Goal: Information Seeking & Learning: Find specific fact

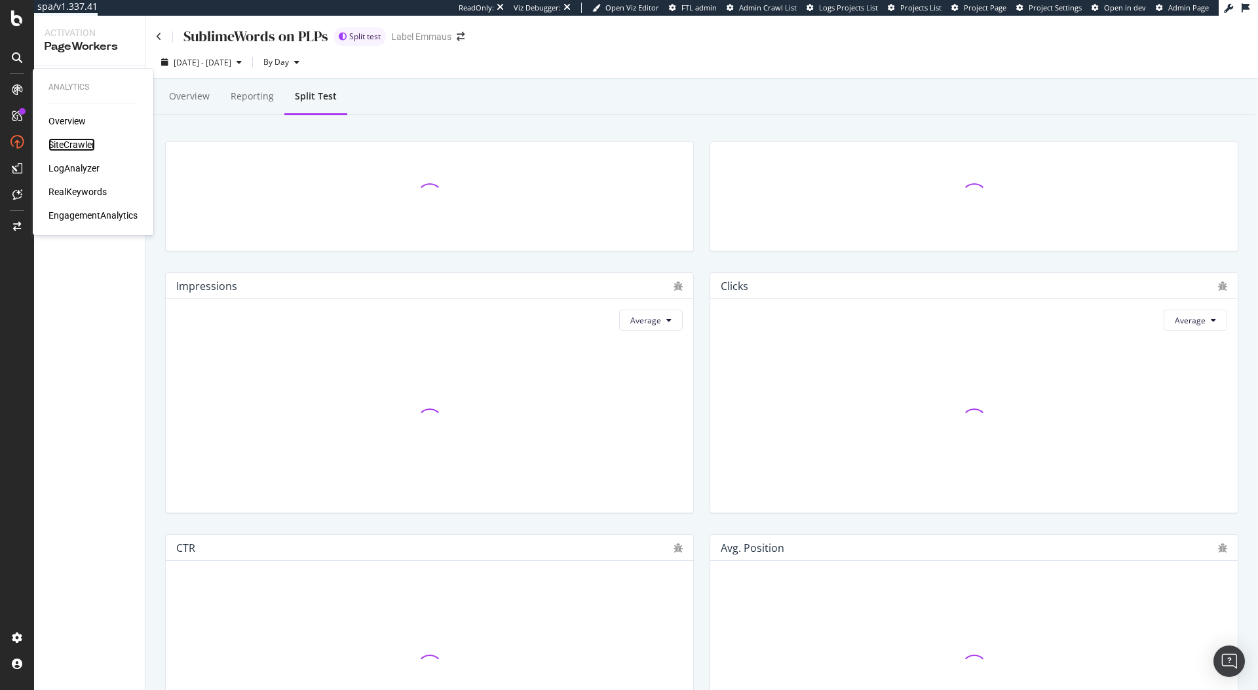
click at [82, 143] on div "SiteCrawler" at bounding box center [71, 144] width 47 height 13
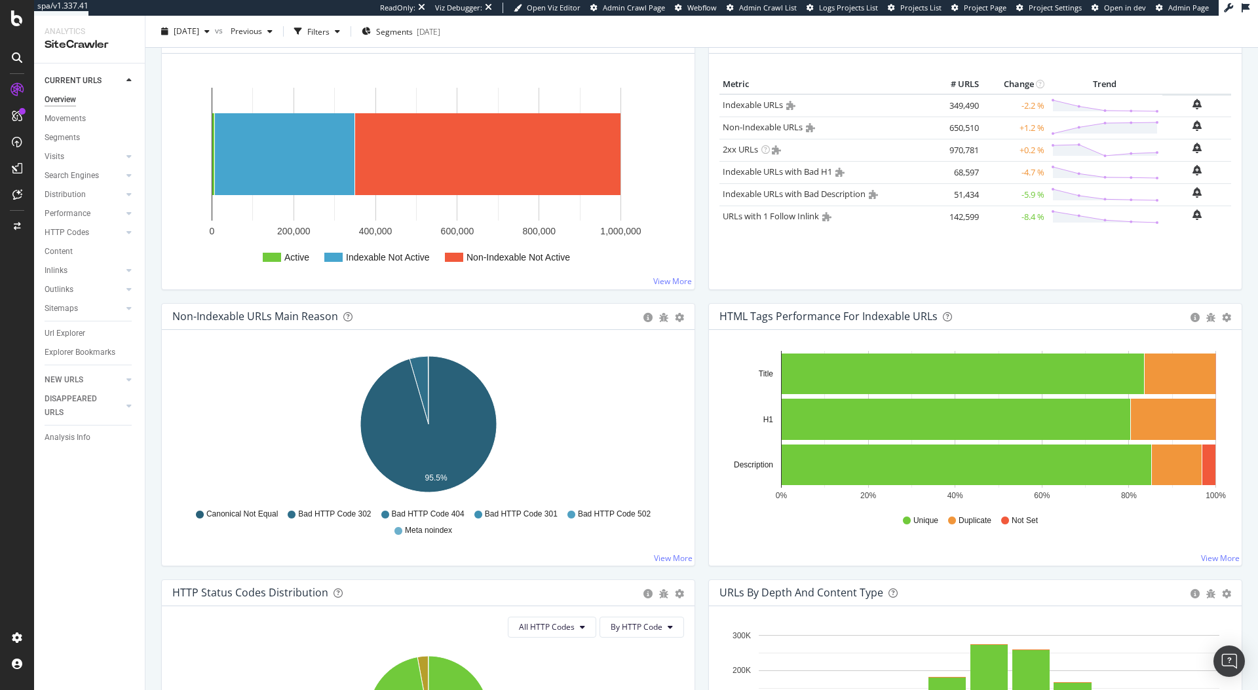
scroll to position [442, 0]
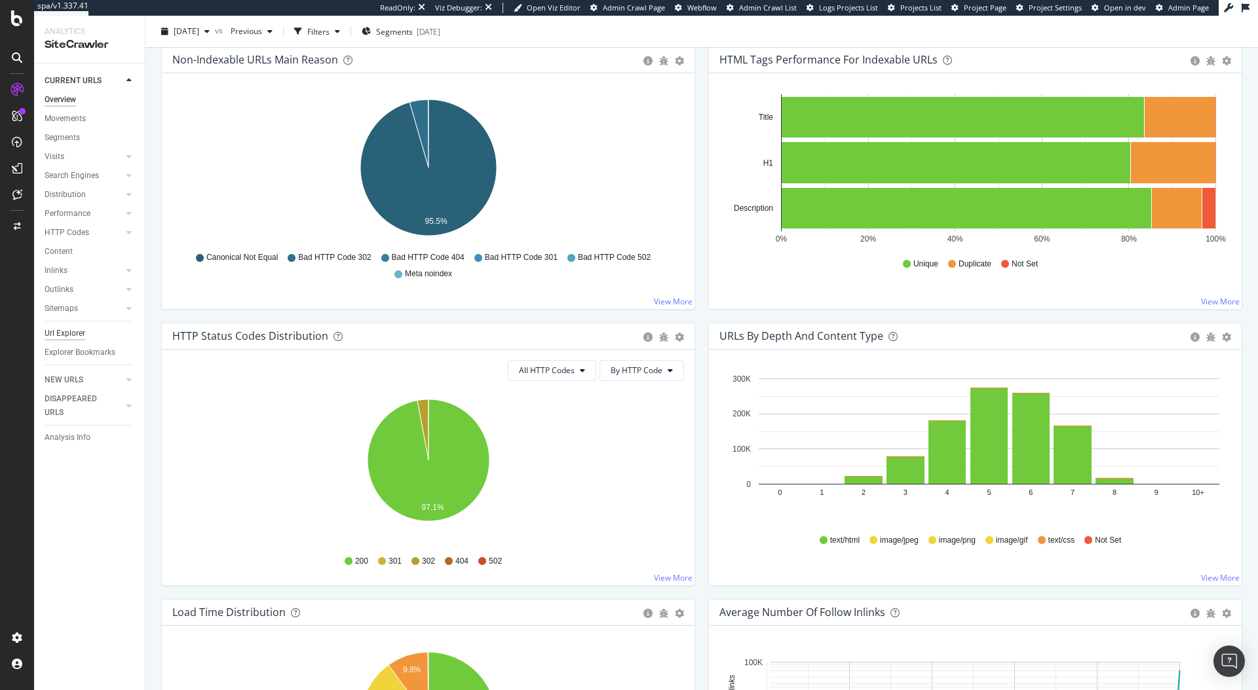
click at [77, 338] on div "Url Explorer" at bounding box center [65, 334] width 41 height 14
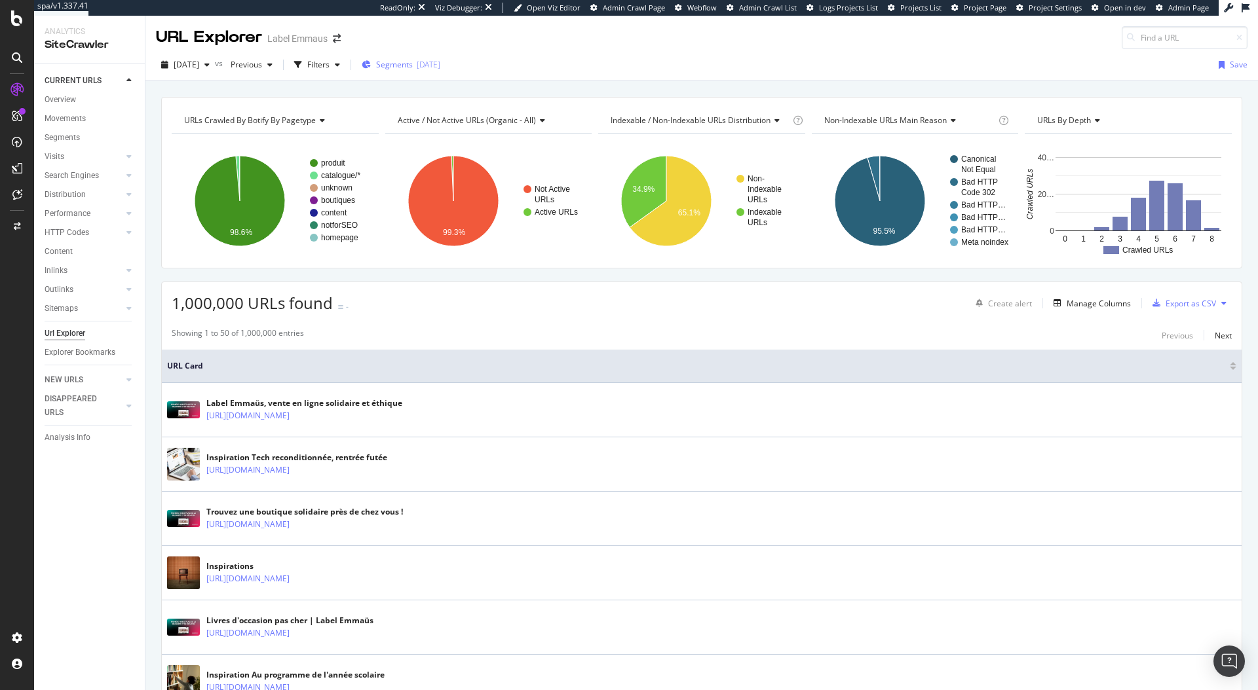
click at [413, 62] on span "Segments" at bounding box center [394, 64] width 37 height 11
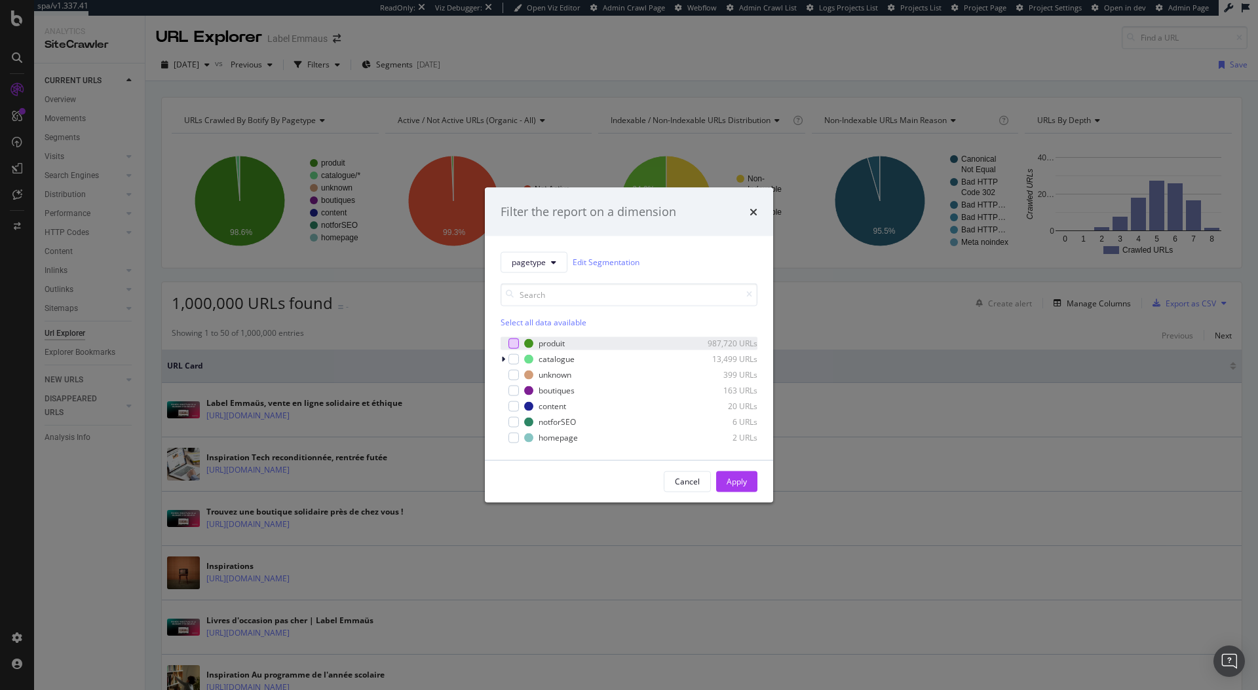
click at [510, 339] on div "modal" at bounding box center [513, 343] width 10 height 10
click at [730, 482] on div "Apply" at bounding box center [736, 481] width 20 height 11
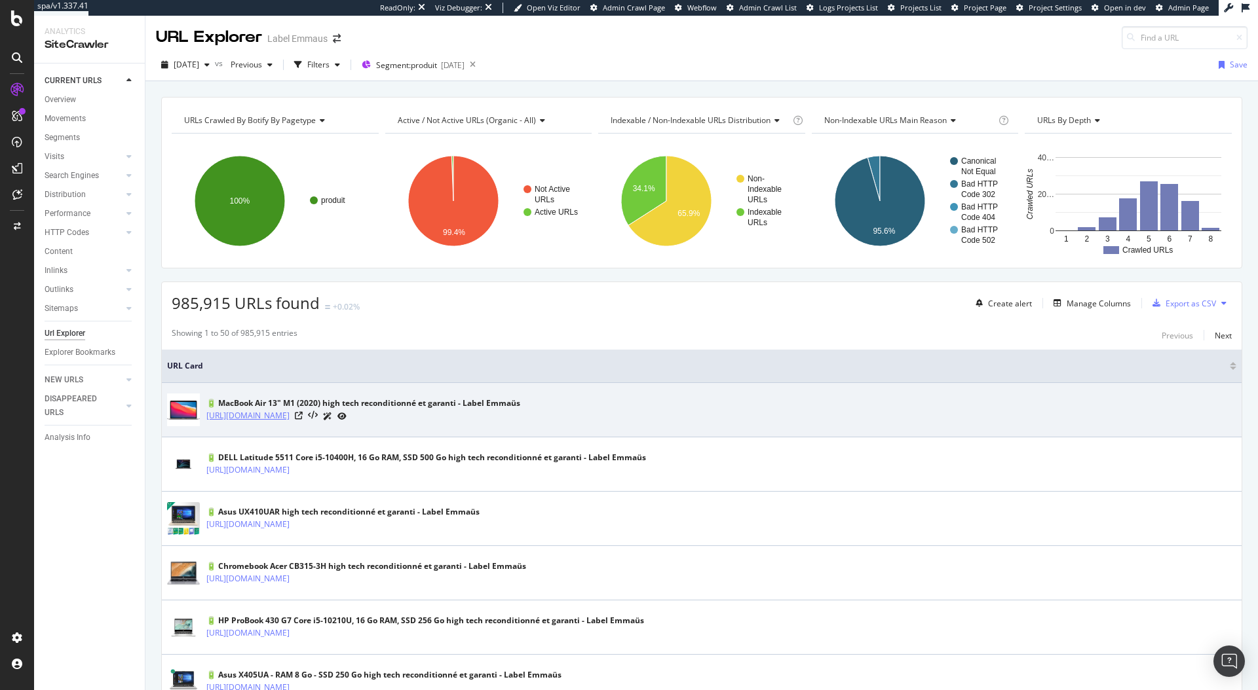
click at [290, 420] on link "[URL][DOMAIN_NAME]" at bounding box center [247, 415] width 83 height 13
click at [303, 415] on icon at bounding box center [299, 416] width 8 height 8
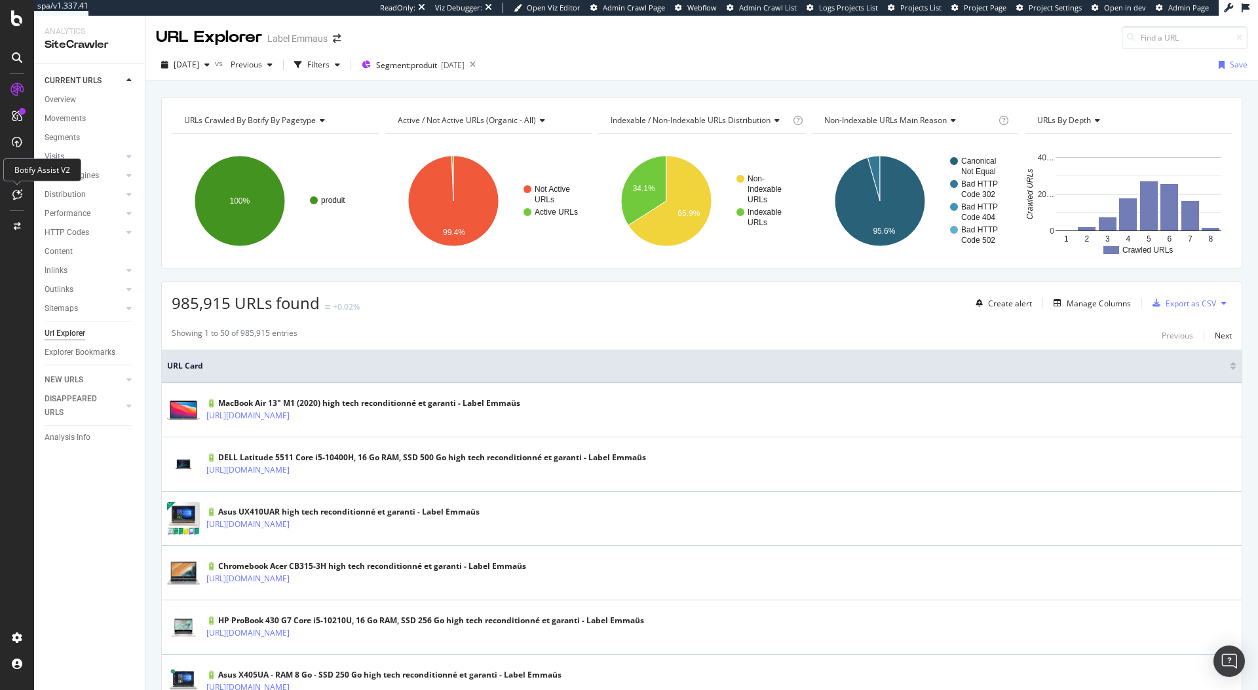
click at [16, 188] on div at bounding box center [17, 194] width 21 height 21
click at [16, 195] on icon at bounding box center [17, 194] width 10 height 10
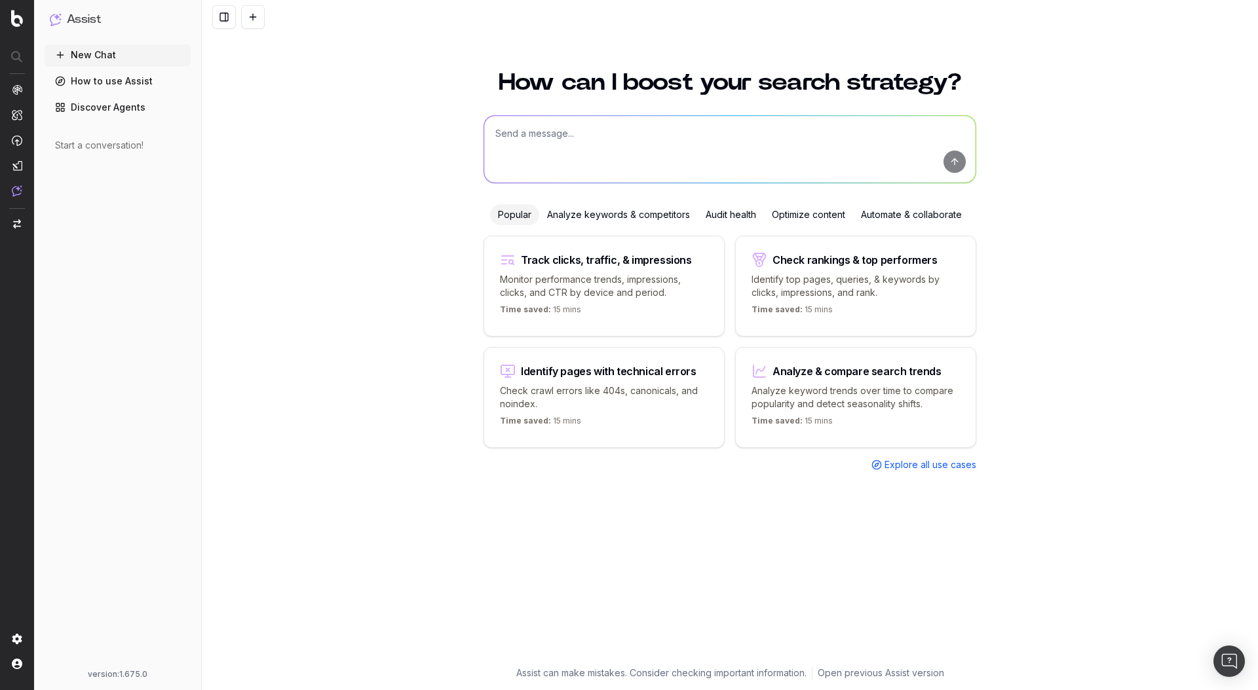
click at [597, 134] on textarea at bounding box center [729, 149] width 491 height 67
paste textarea "[URL][DOMAIN_NAME]"
type textarea "Get the CSS selector of the name of the product in this page: [URL][DOMAIN_NAME]"
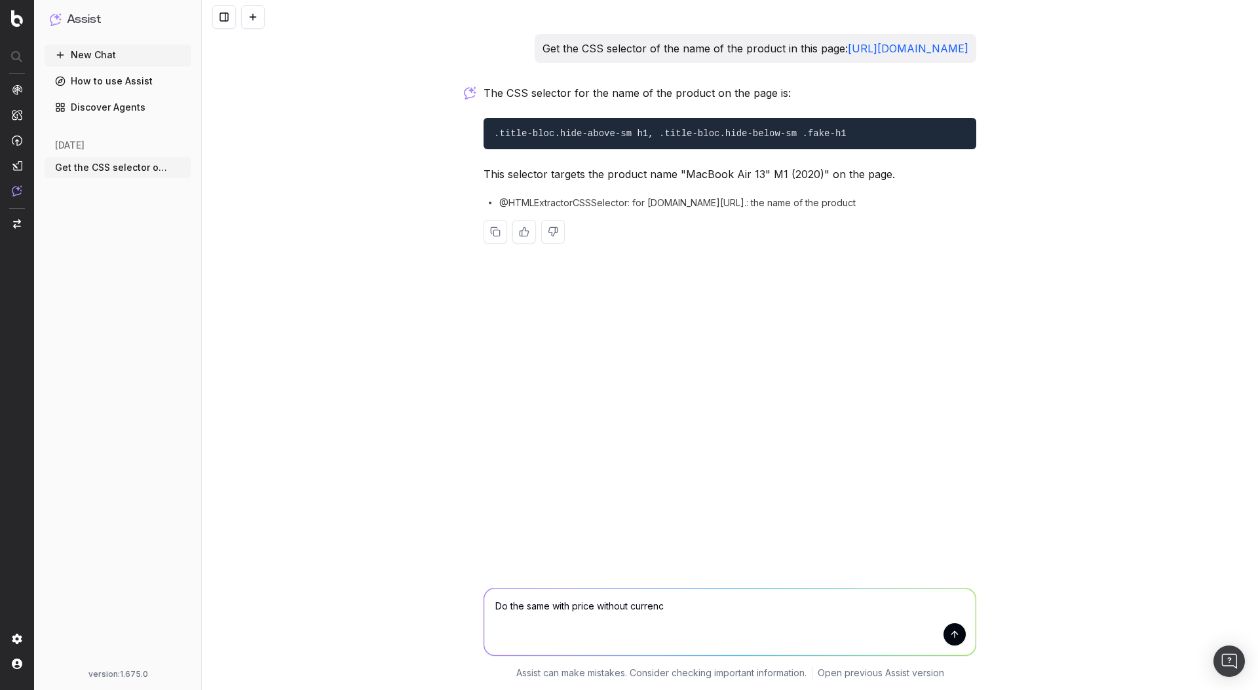
type textarea "Do the same with price without currency"
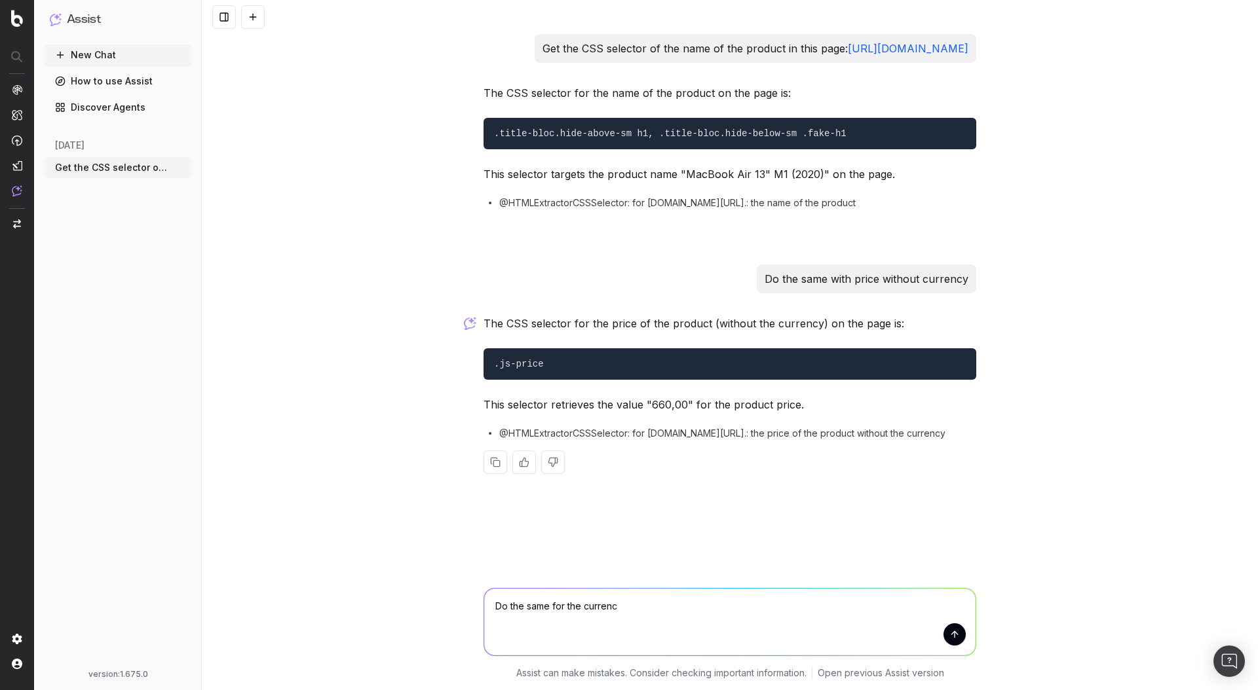
type textarea "Do the same for the currency"
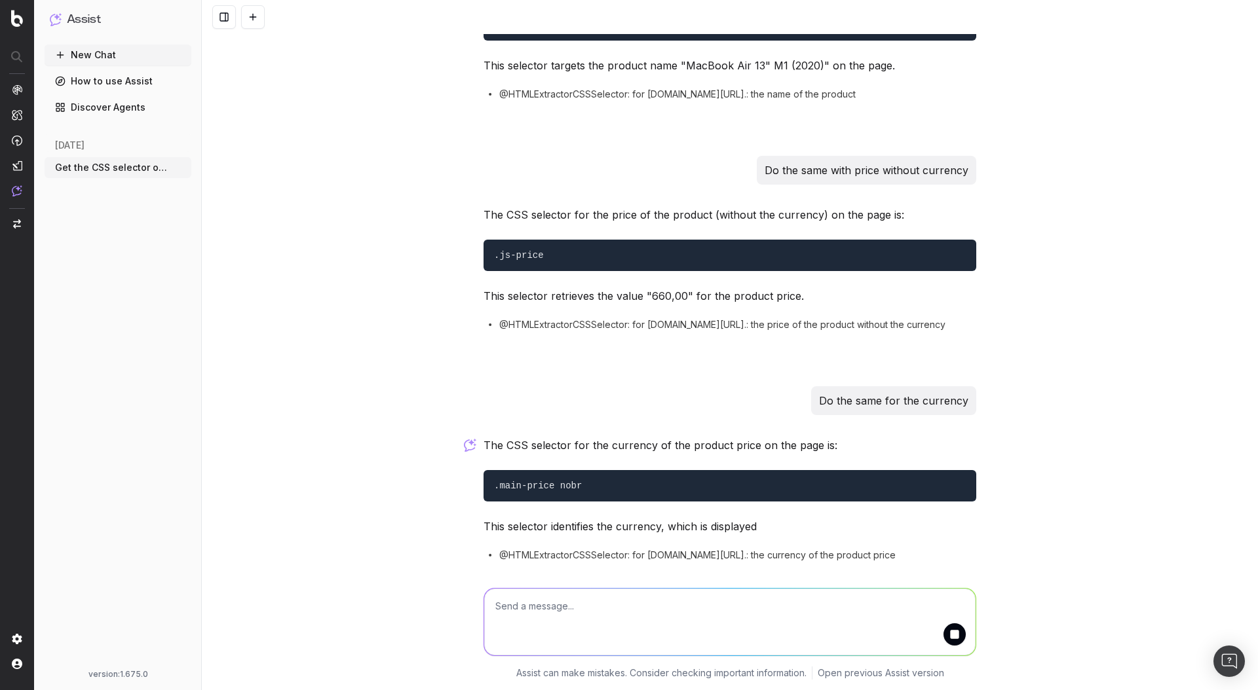
scroll to position [172, 0]
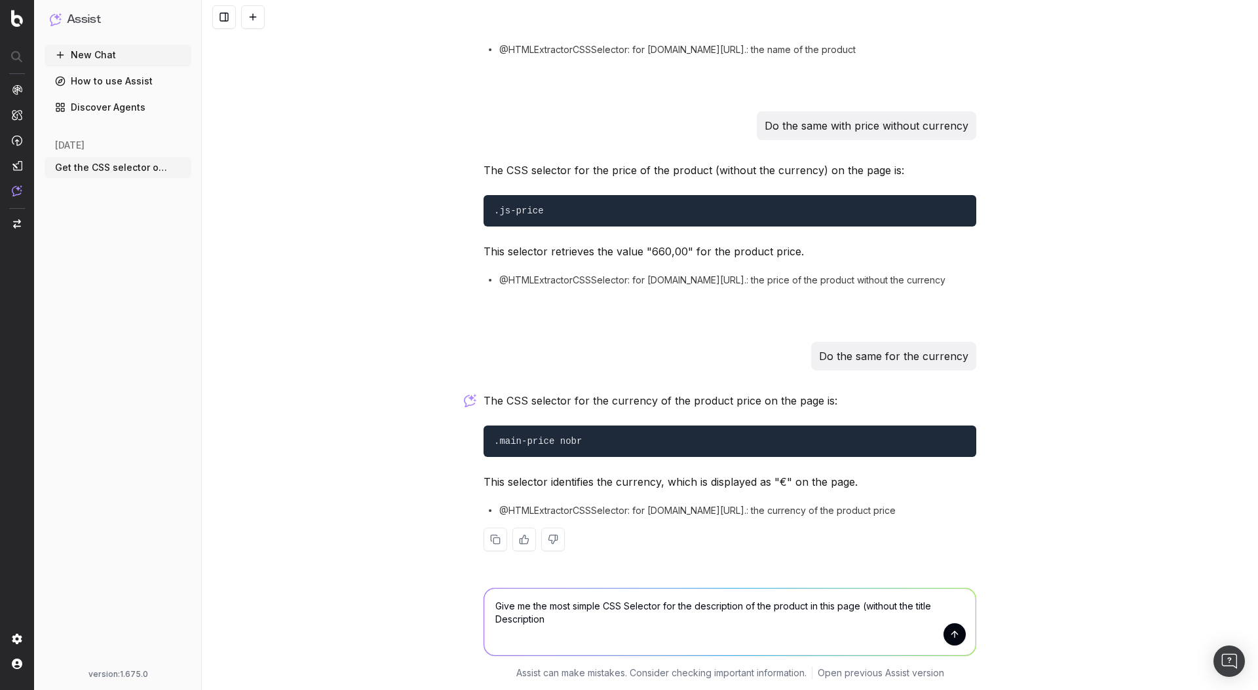
type textarea "Give me the most simple CSS Selector for the description of the product in this…"
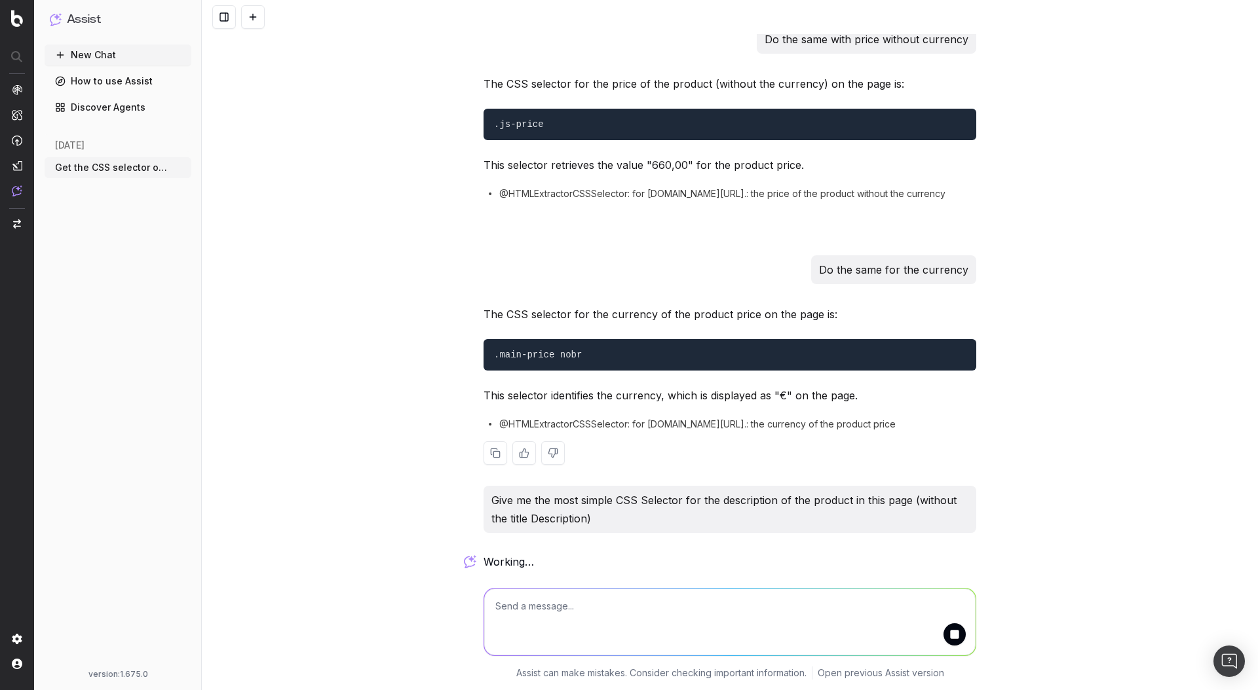
click at [545, 426] on span "@HTMLExtractorCSSSelector: for [DOMAIN_NAME][URL].: the currency of the product…" at bounding box center [697, 424] width 396 height 13
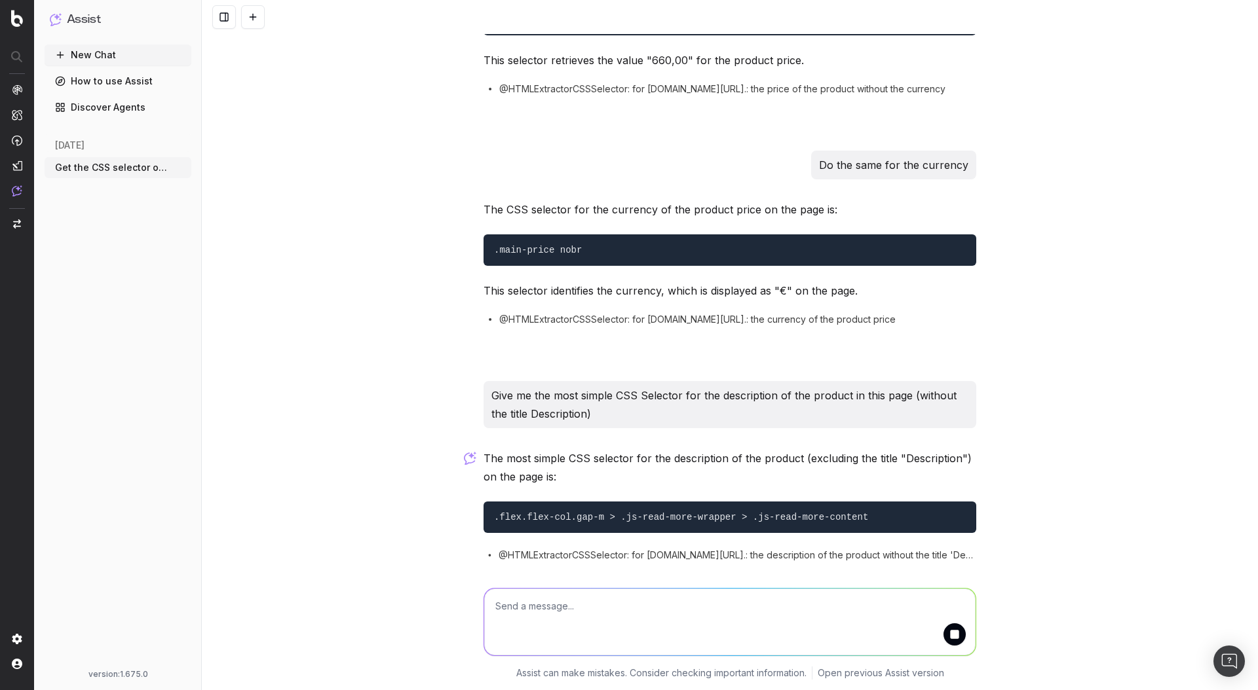
scroll to position [407, 0]
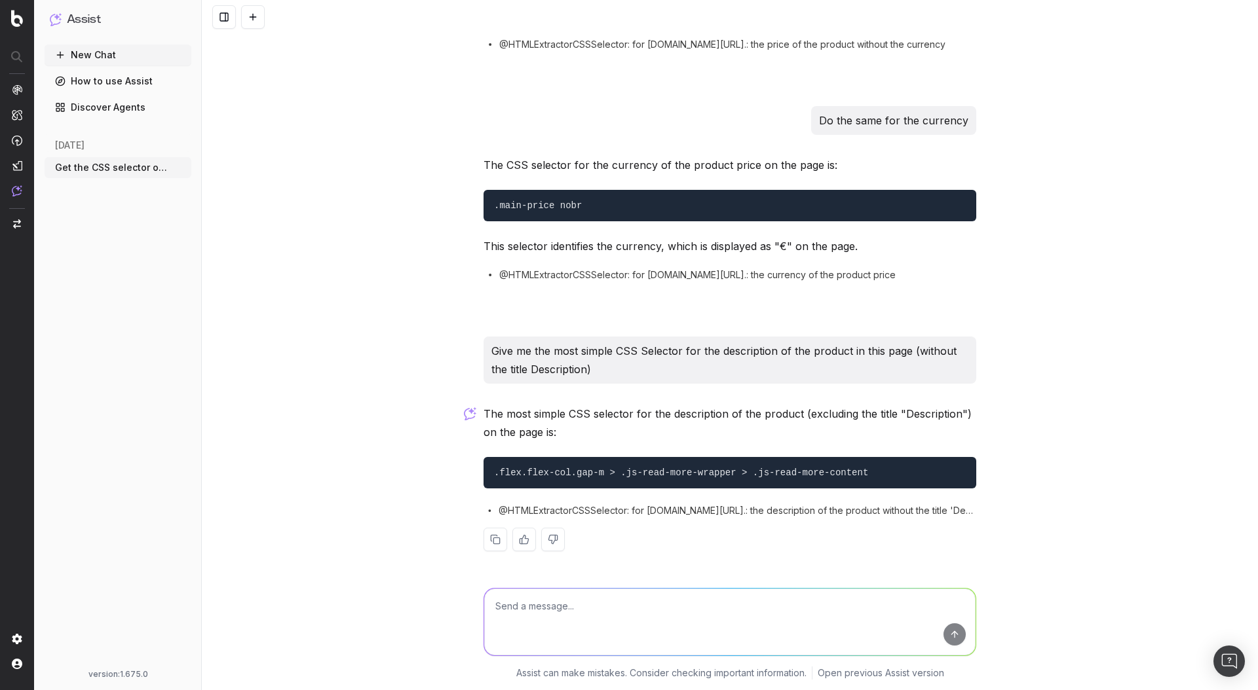
click at [671, 476] on code ".flex.flex-col.gap-m > .js-read-more-wrapper > .js-read-more-content" at bounding box center [681, 473] width 374 height 10
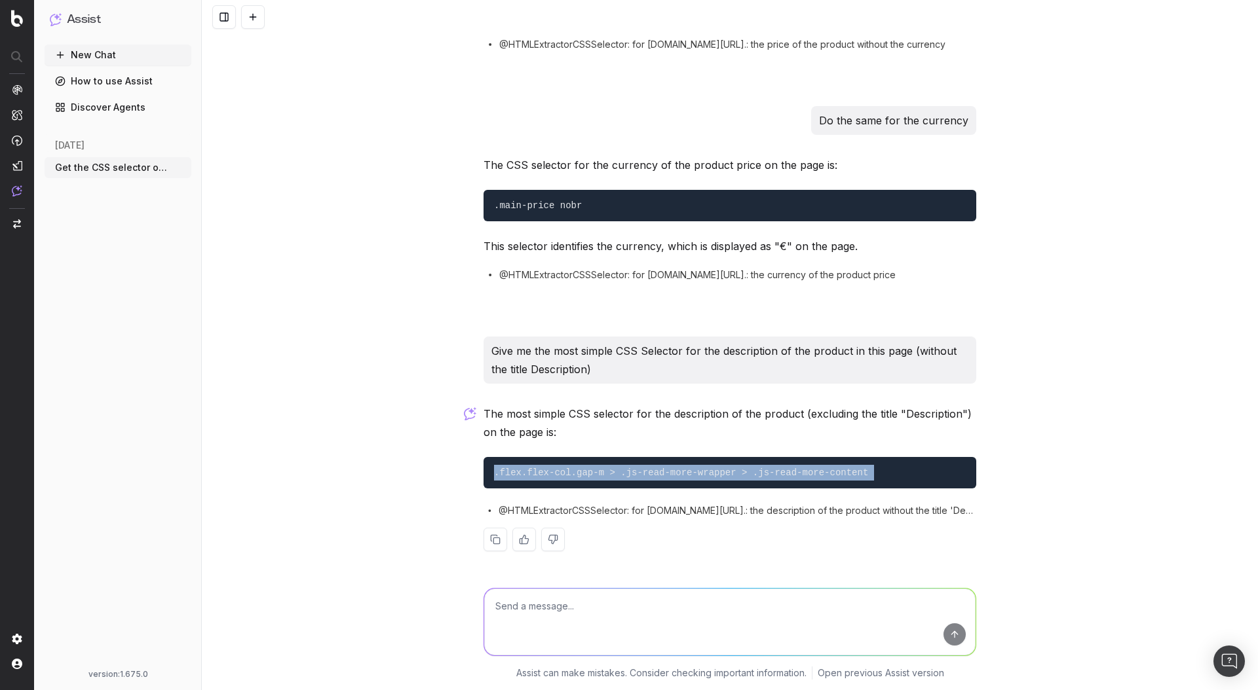
click at [671, 476] on code ".flex.flex-col.gap-m > .js-read-more-wrapper > .js-read-more-content" at bounding box center [681, 473] width 374 height 10
copy div ".flex.flex-col.gap-m > .js-read-more-wrapper > .js-read-more-content"
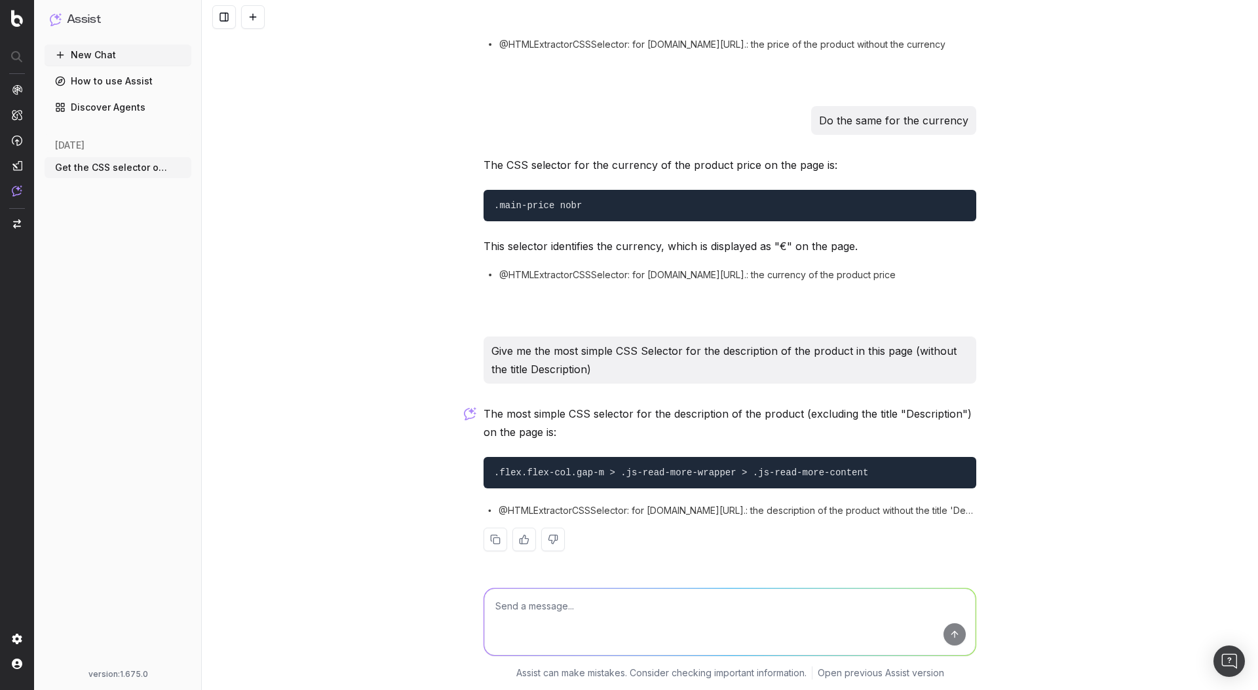
click at [584, 618] on textarea at bounding box center [729, 622] width 491 height 67
type textarea "Do the same to get the URL of the main product picture"
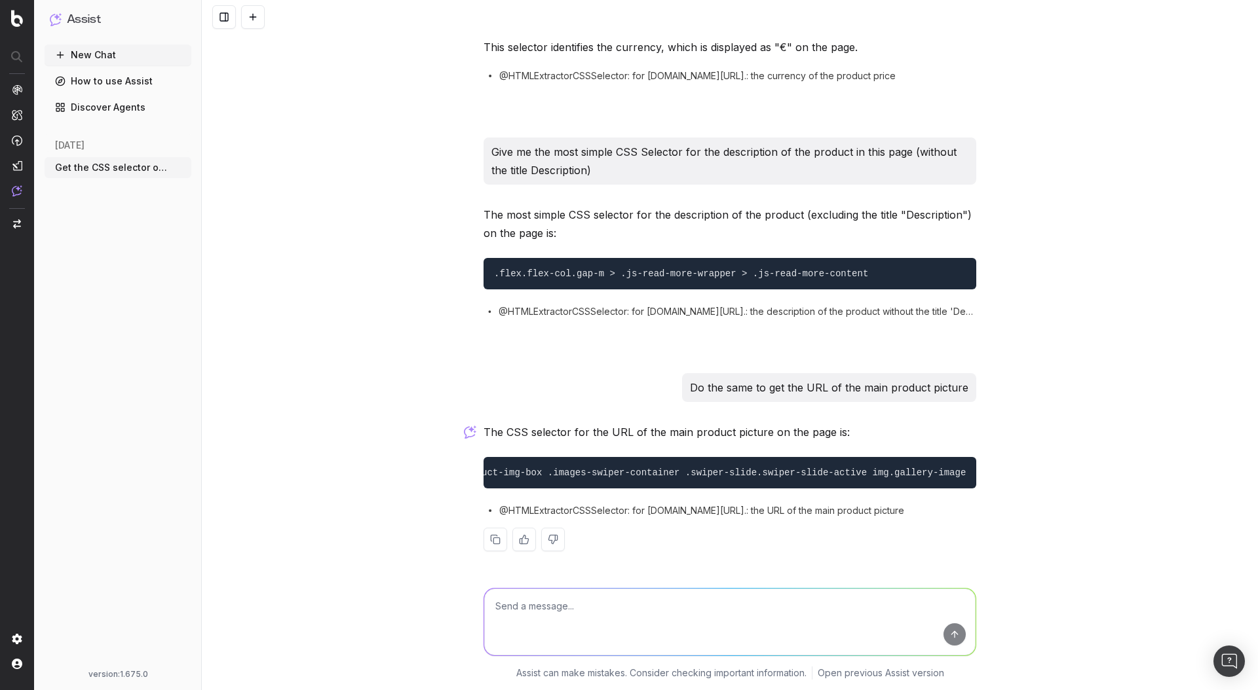
scroll to position [0, 0]
click at [745, 474] on code ".product-img-box .images-swiper-container .swiper-slide.swiper-slide-active img…" at bounding box center [750, 473] width 512 height 10
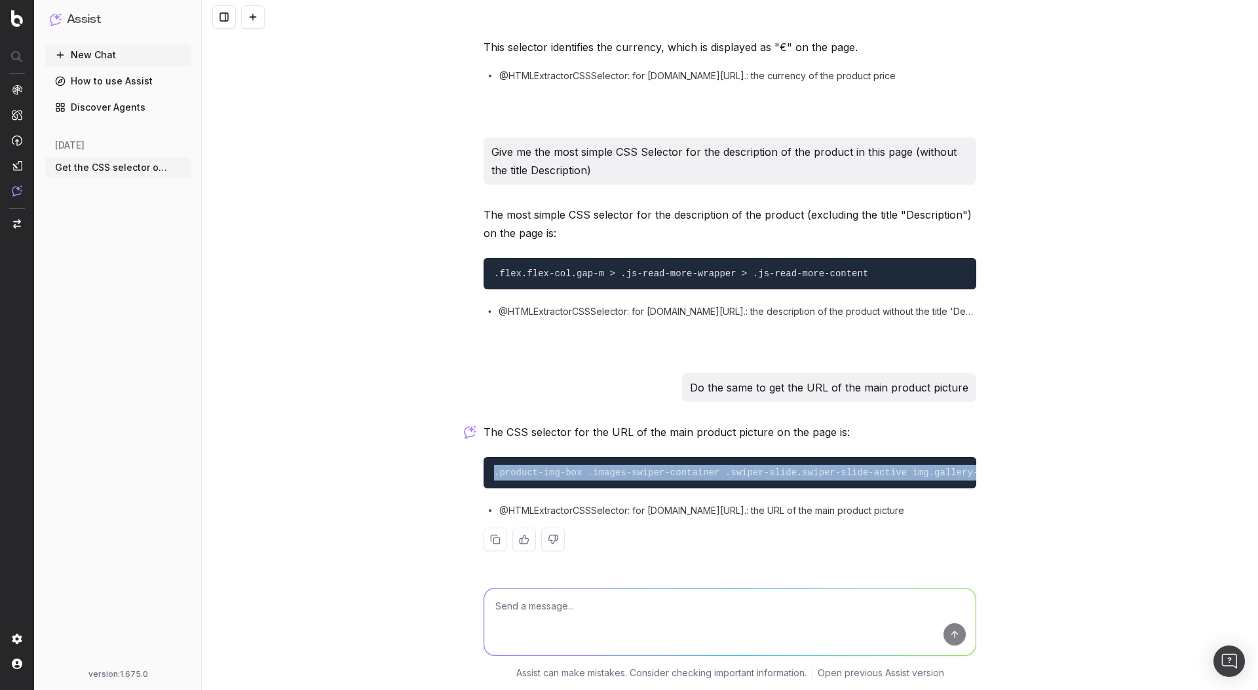
click at [745, 474] on code ".product-img-box .images-swiper-container .swiper-slide.swiper-slide-active img…" at bounding box center [750, 473] width 512 height 10
click at [742, 468] on code ".product-img-box .images-swiper-container .swiper-slide.swiper-slide-active img…" at bounding box center [750, 473] width 512 height 10
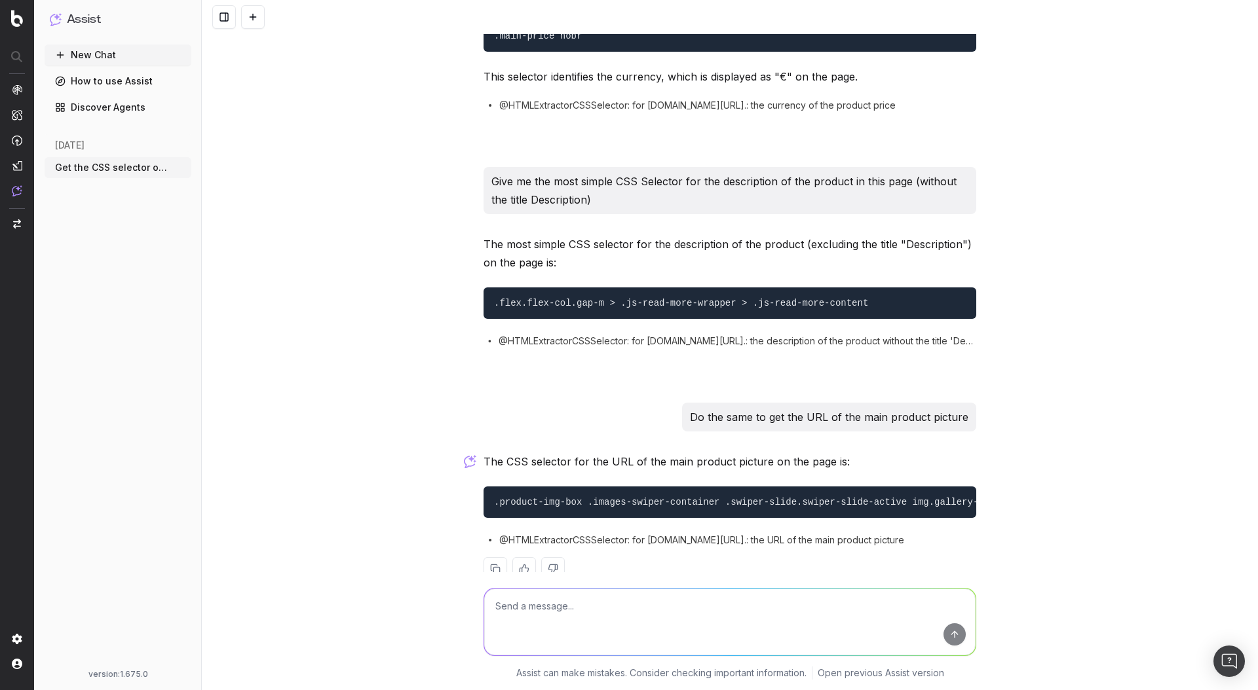
scroll to position [606, 0]
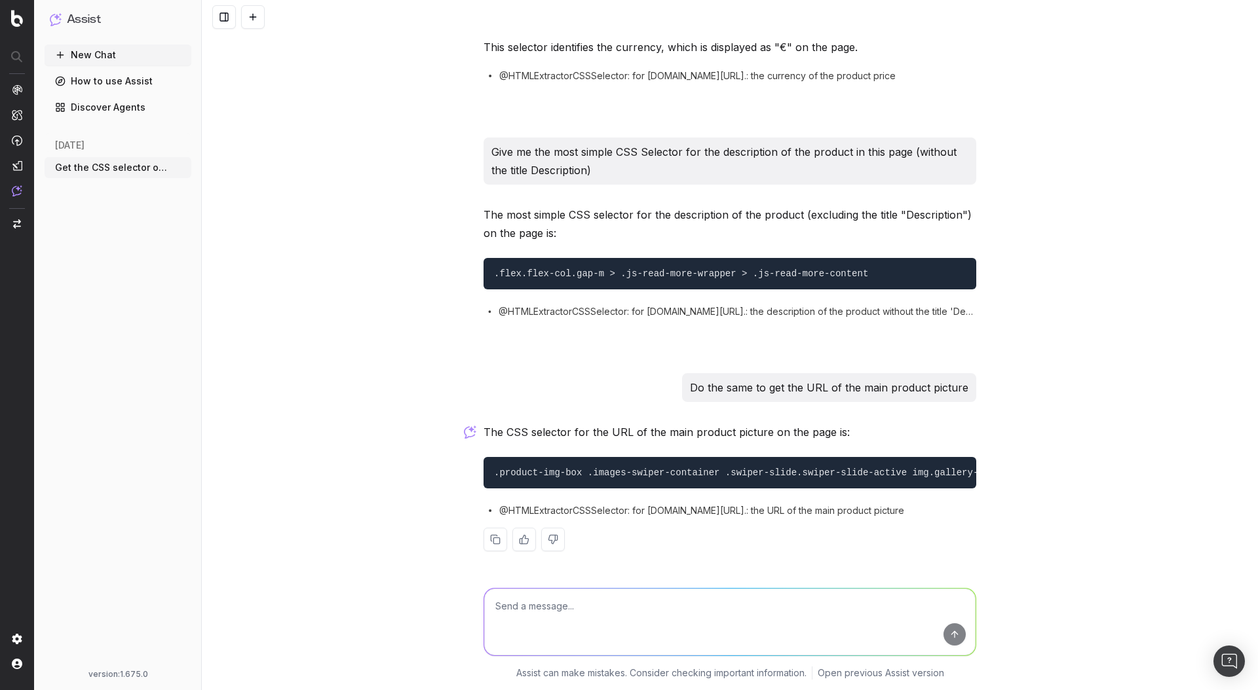
click at [647, 475] on code ".product-img-box .images-swiper-container .swiper-slide.swiper-slide-active img…" at bounding box center [750, 473] width 512 height 10
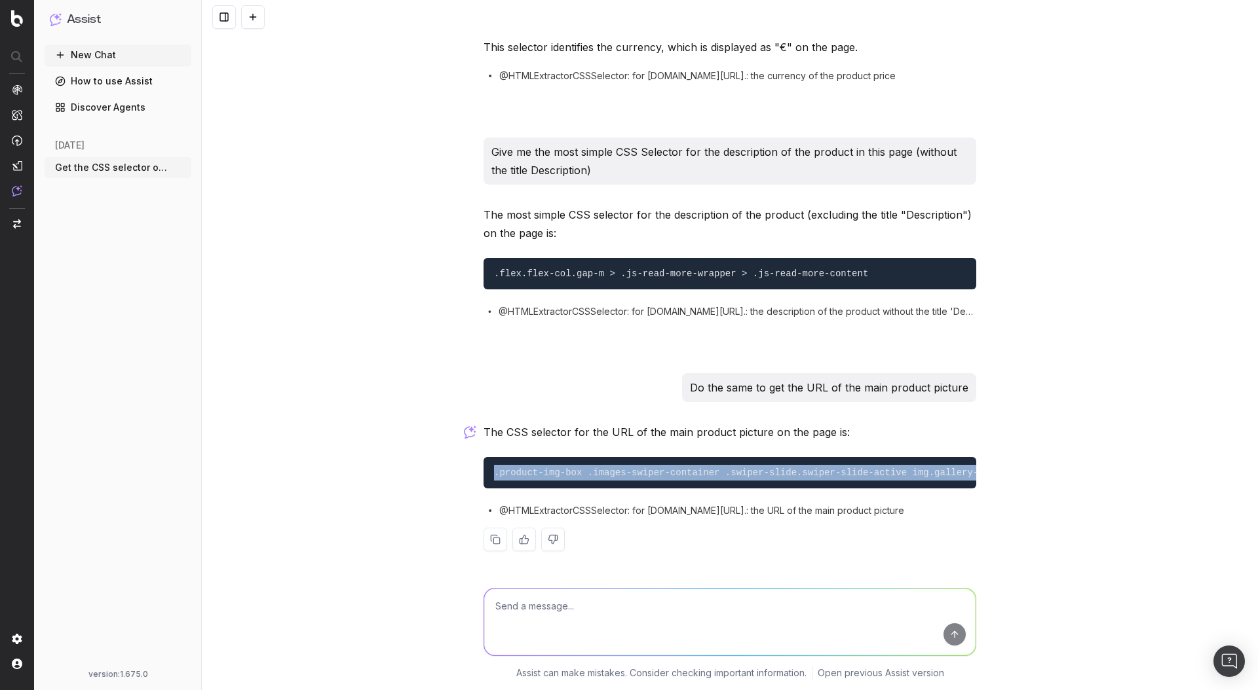
click at [647, 475] on code ".product-img-box .images-swiper-container .swiper-slide.swiper-slide-active img…" at bounding box center [750, 473] width 512 height 10
copy div ".product-img-box .images-swiper-container .swiper-slide.swiper-slide-active img…"
click at [696, 483] on pre ".product-img-box .images-swiper-container .swiper-slide.swiper-slide-active img…" at bounding box center [729, 472] width 493 height 31
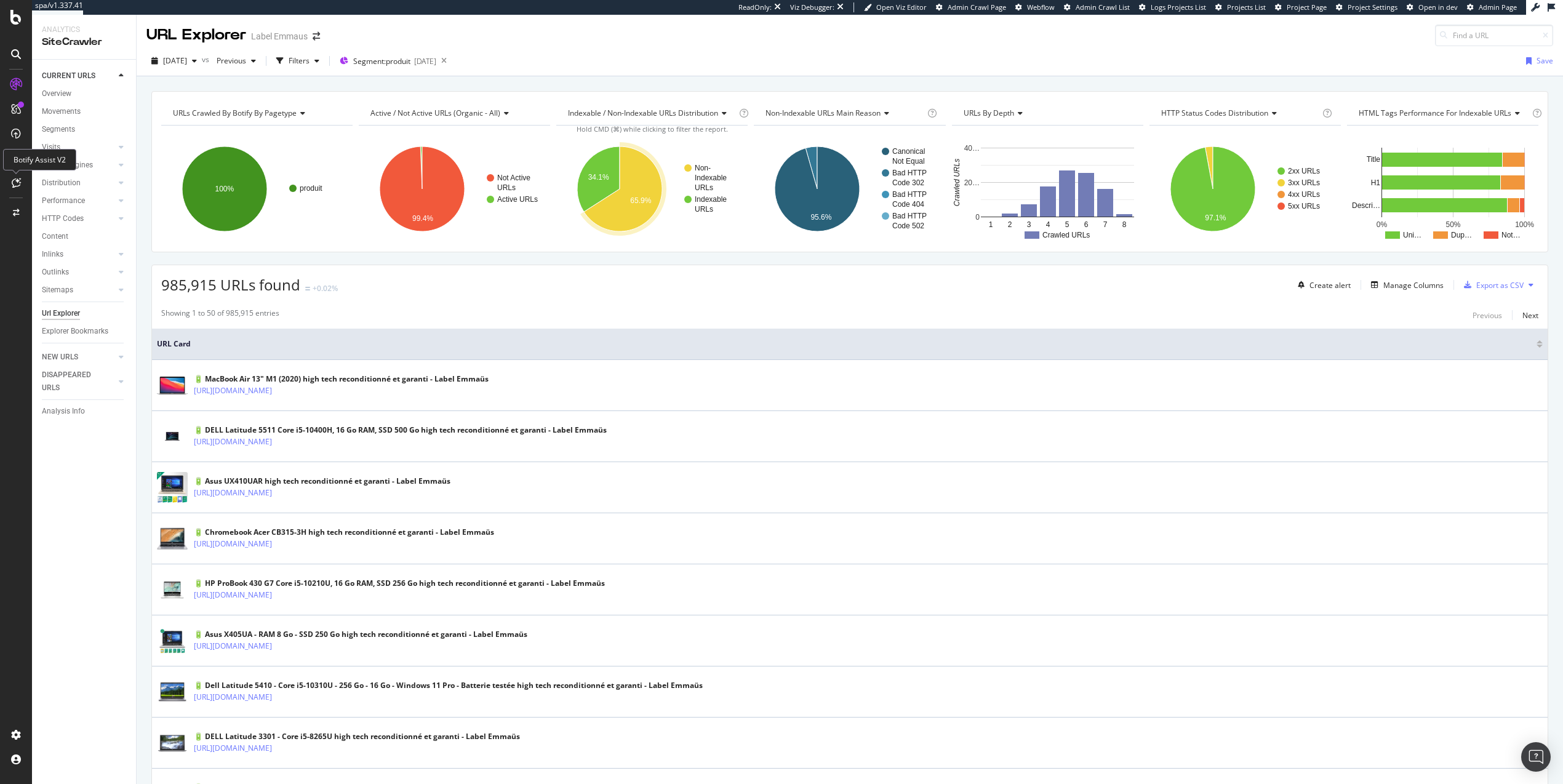
click at [17, 183] on icon at bounding box center [16, 182] width 9 height 9
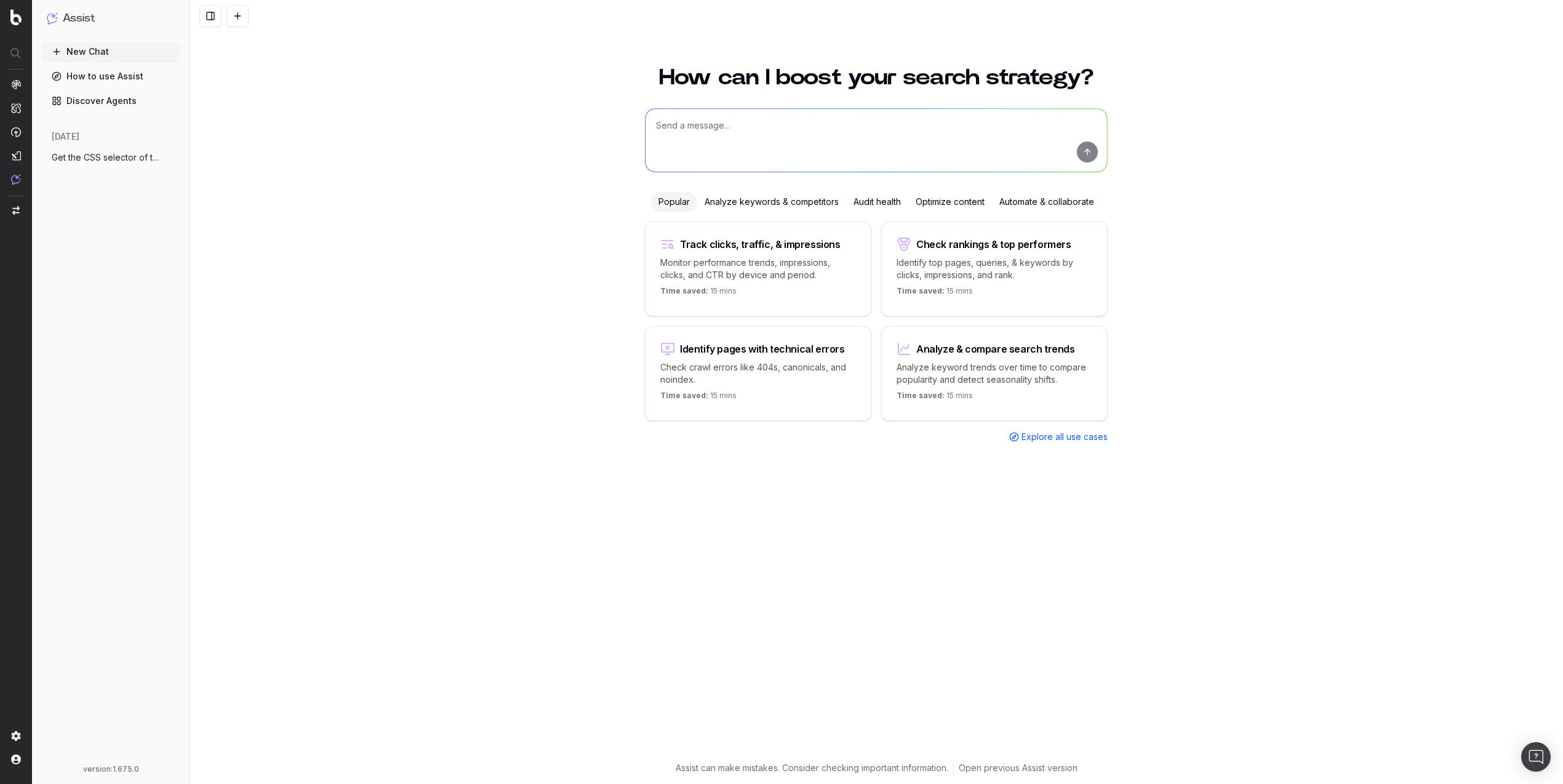
click at [110, 161] on span "Get the CSS selector of the name of the" at bounding box center [105, 157] width 108 height 12
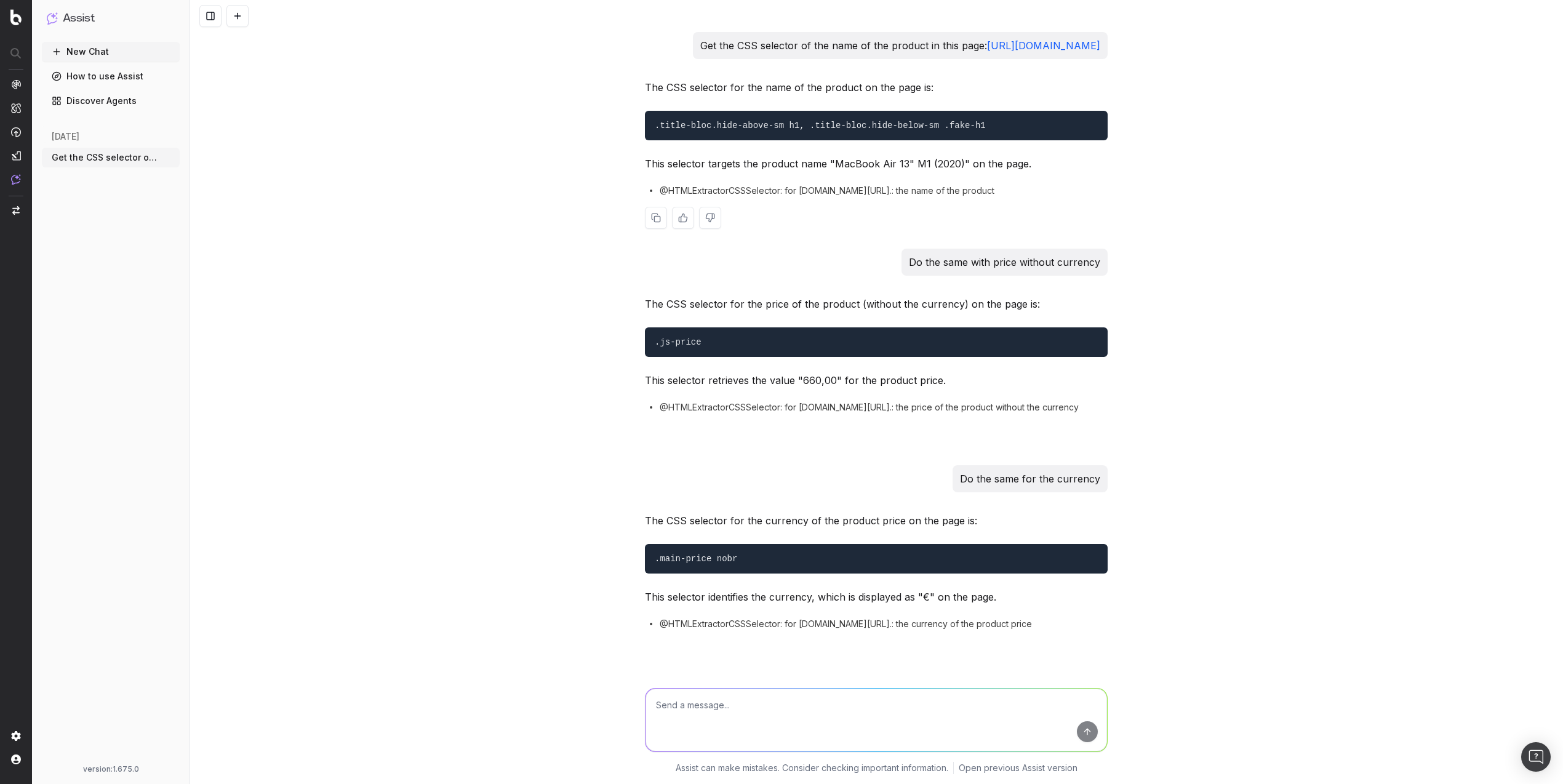
click at [853, 136] on pre ".title-bloc.hide-above-sm h1, .title-bloc.hide-below-sm .fake-h1" at bounding box center [876, 125] width 463 height 29
click at [849, 131] on code ".title-bloc.hide-above-sm h1, .title-bloc.hide-below-sm .fake-h1" at bounding box center [820, 125] width 331 height 9
copy code ".title-bloc.hide-above-sm h1, .title-bloc.hide-below-sm .fake-h1"
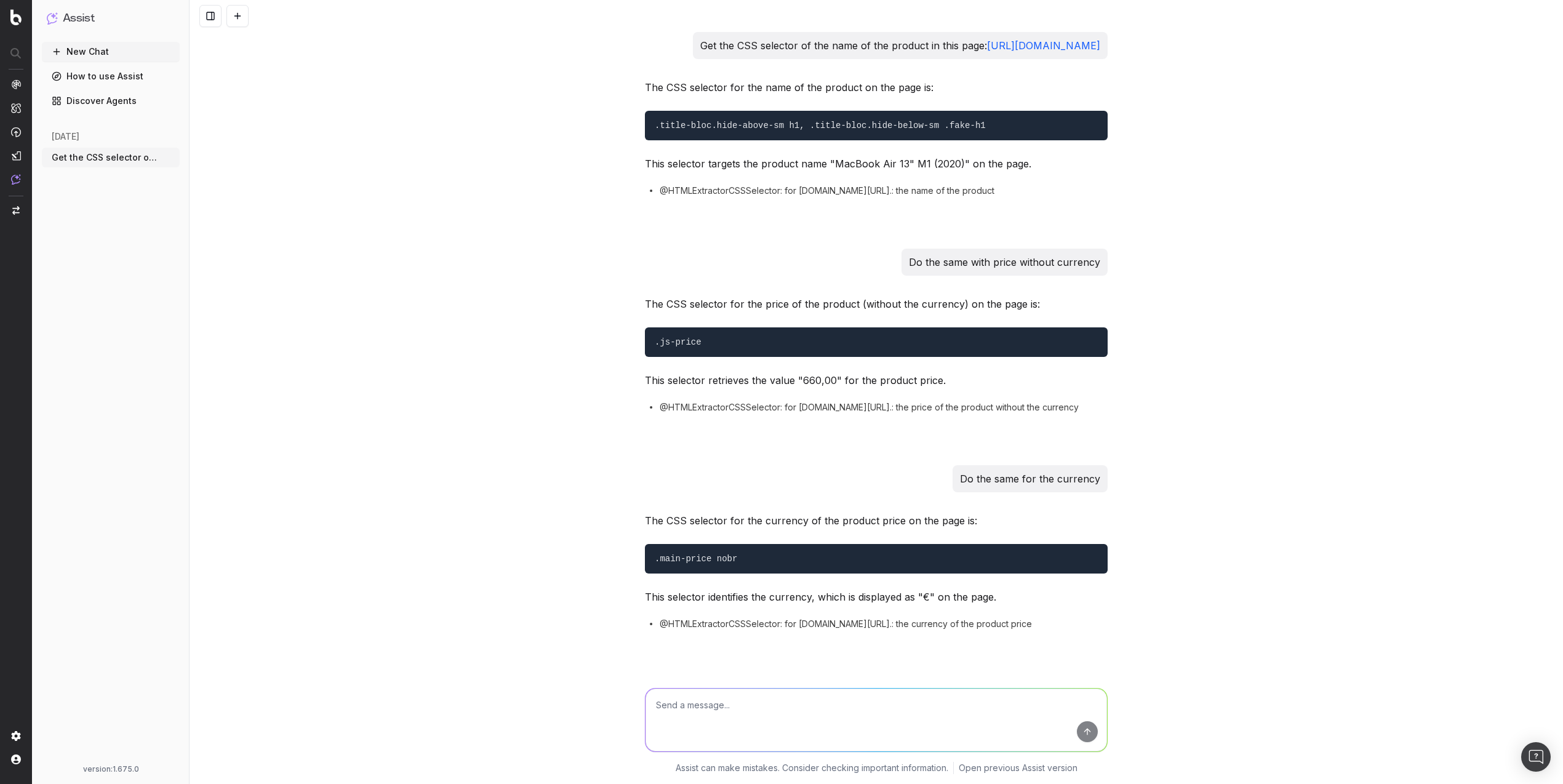
click at [822, 54] on p "Get the CSS selector of the name of the product in this page: https://www.label…" at bounding box center [900, 45] width 400 height 17
click at [987, 52] on link "[URL][DOMAIN_NAME]" at bounding box center [1044, 45] width 114 height 12
